Goal: Obtain resource: Download file/media

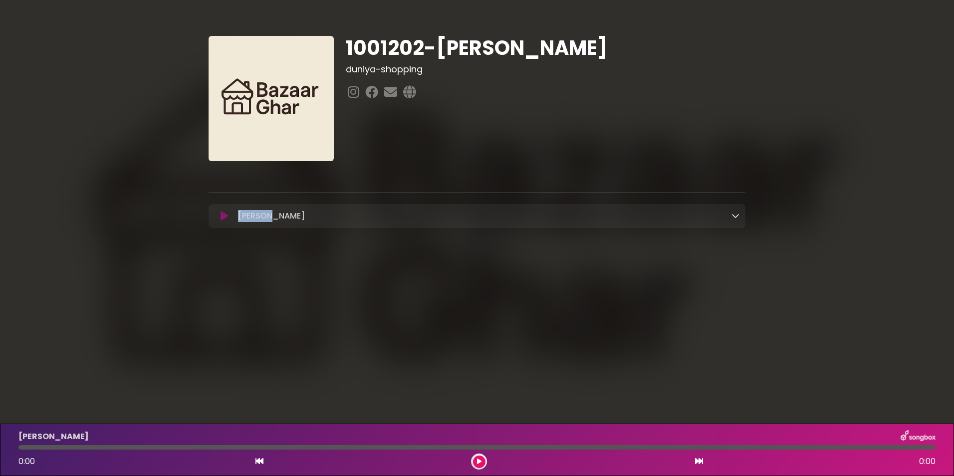
drag, startPoint x: 273, startPoint y: 218, endPoint x: 234, endPoint y: 218, distance: 38.4
click at [234, 218] on div "Shermil Loading Track..." at bounding box center [487, 216] width 506 height 12
copy p "Shermil"
